Goal: Check status: Check status

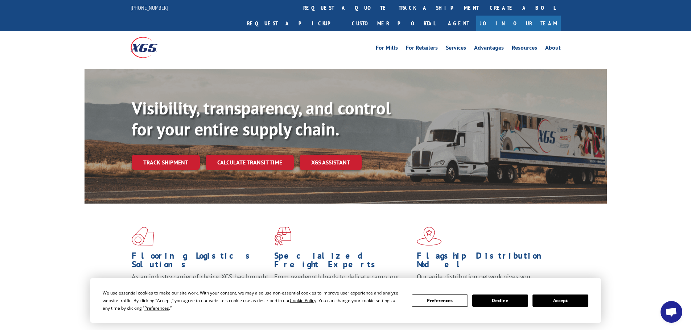
click at [45, 255] on div "Flooring Logistics Solutions As an industry carrier of choice, XGS has brought …" at bounding box center [345, 277] width 691 height 146
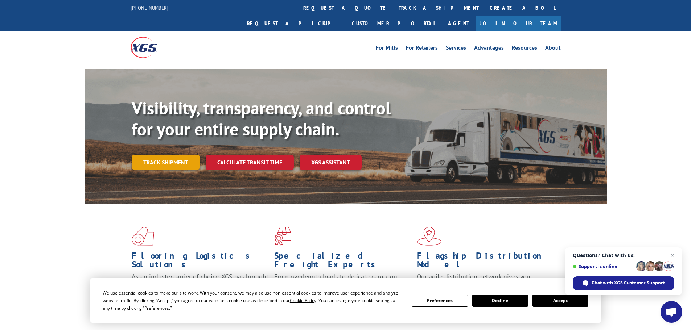
click at [177, 155] on link "Track shipment" at bounding box center [166, 162] width 68 height 15
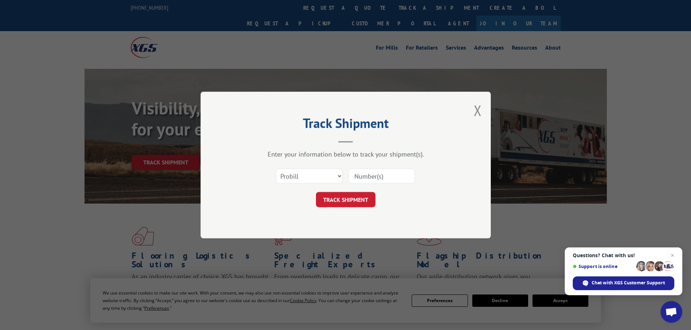
click at [368, 175] on input at bounding box center [381, 176] width 67 height 15
paste input "219983099"
type input "219983099"
click at [351, 200] on button "TRACK SHIPMENT" at bounding box center [345, 199] width 59 height 15
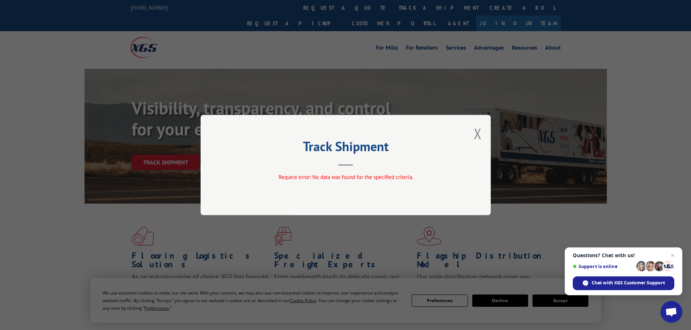
click at [481, 134] on div "Track Shipment Request error: No data was found for the specified criteria." at bounding box center [345, 165] width 290 height 100
click at [477, 134] on button "Close modal" at bounding box center [477, 133] width 8 height 19
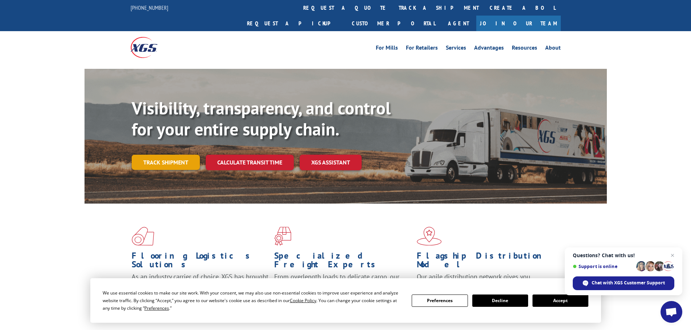
click at [173, 155] on link "Track shipment" at bounding box center [166, 162] width 68 height 15
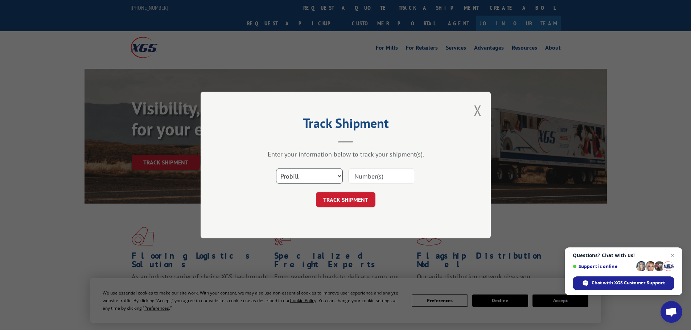
click at [335, 175] on select "Select category... Probill BOL PO" at bounding box center [309, 176] width 67 height 15
select select "bol"
click at [276, 169] on select "Select category... Probill BOL PO" at bounding box center [309, 176] width 67 height 15
click at [360, 178] on input at bounding box center [381, 176] width 67 height 15
paste input "219983099"
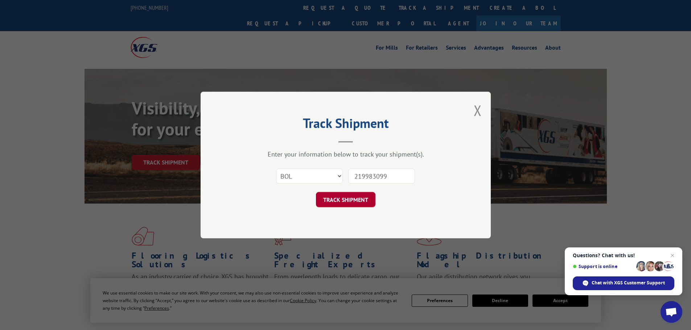
type input "219983099"
click at [341, 202] on button "TRACK SHIPMENT" at bounding box center [345, 199] width 59 height 15
